Goal: Navigation & Orientation: Understand site structure

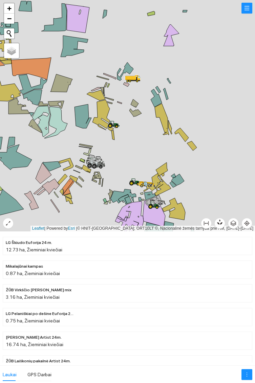
click at [132, 77] on icon at bounding box center [132, 78] width 15 height 6
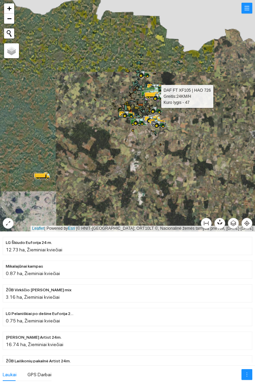
click at [40, 174] on icon at bounding box center [41, 175] width 12 height 4
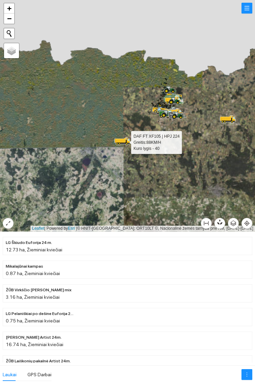
click at [228, 119] on icon at bounding box center [228, 119] width 0 height 2
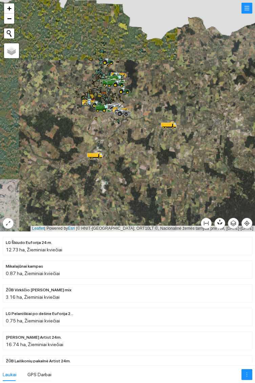
click at [94, 154] on icon at bounding box center [94, 154] width 12 height 4
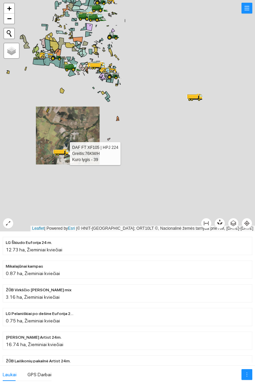
click at [198, 92] on div at bounding box center [127, 116] width 255 height 232
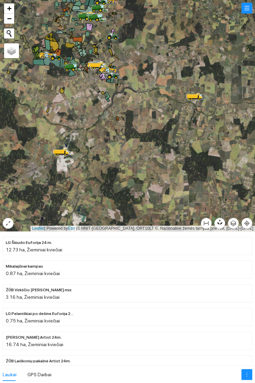
click at [196, 99] on icon at bounding box center [195, 99] width 7 height 1
